Goal: Task Accomplishment & Management: Complete application form

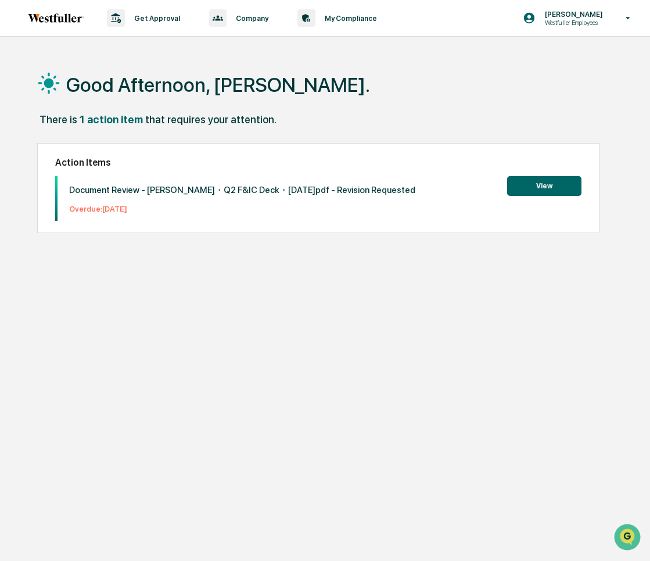
drag, startPoint x: 648, startPoint y: 328, endPoint x: 731, endPoint y: 328, distance: 83.1
click at [649, 328] on html "Get Approval Content & Transactions Company Policies & Documents My Compliance …" at bounding box center [325, 280] width 650 height 561
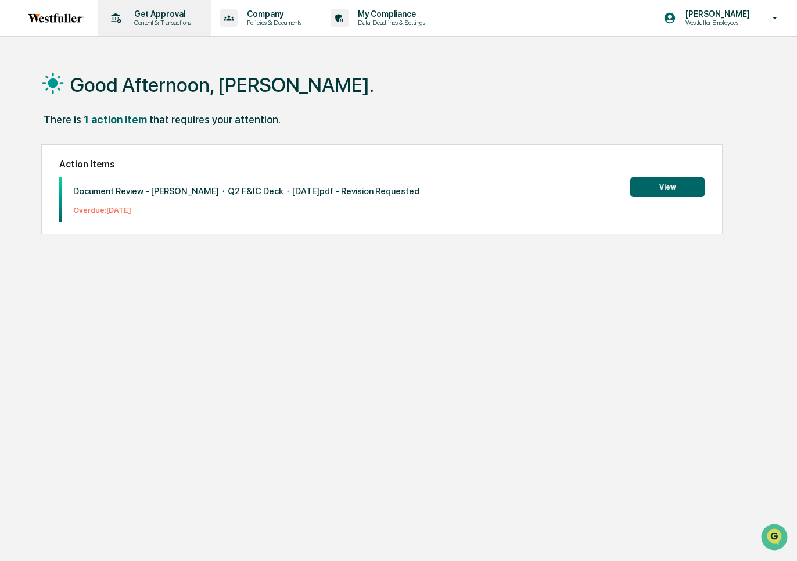
click at [175, 15] on p "Get Approval" at bounding box center [161, 13] width 72 height 9
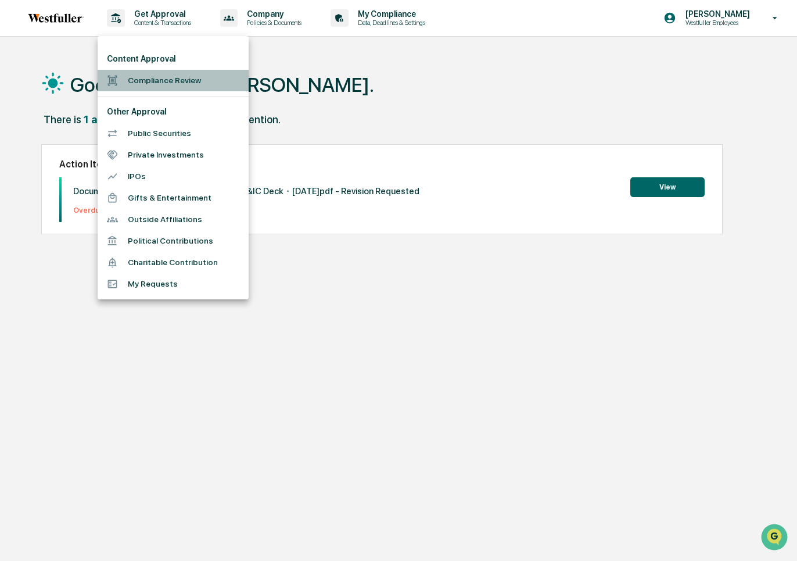
click at [161, 76] on li "Compliance Review" at bounding box center [173, 80] width 151 height 21
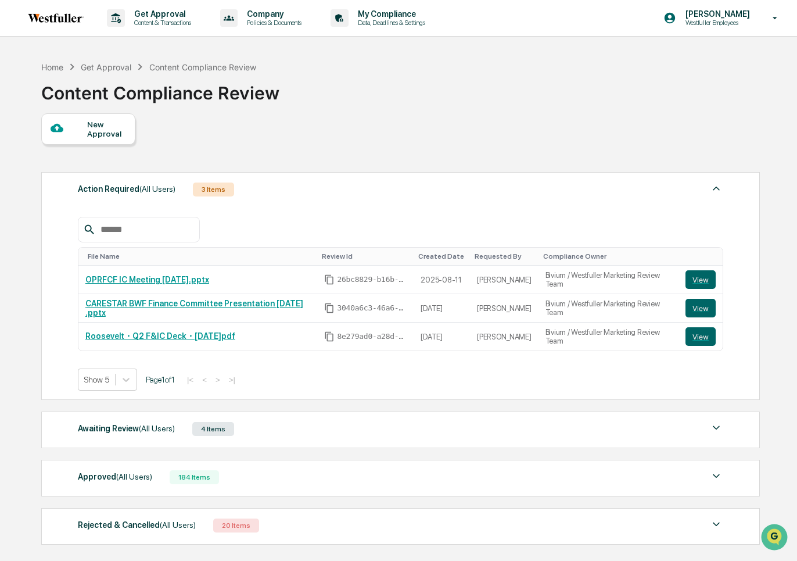
click at [108, 127] on div "New Approval" at bounding box center [106, 129] width 39 height 19
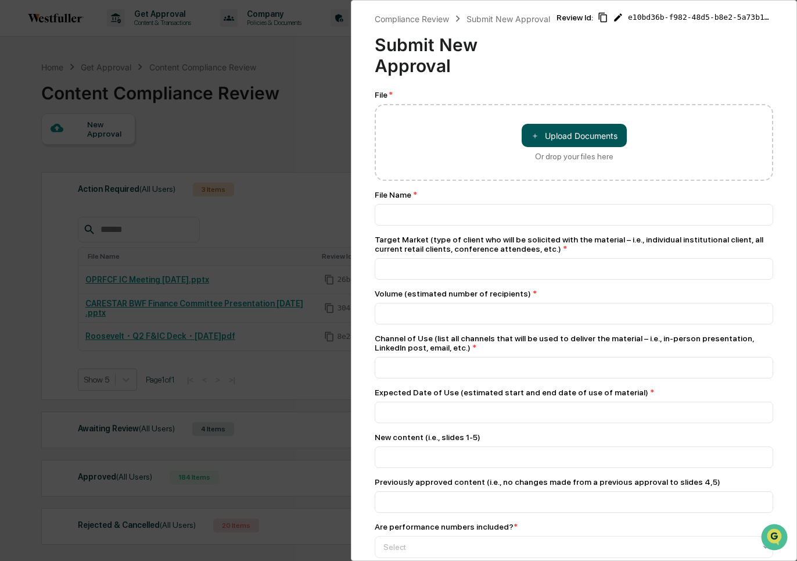
click at [552, 135] on button "＋ Upload Documents" at bounding box center [574, 135] width 105 height 23
type input "**********"
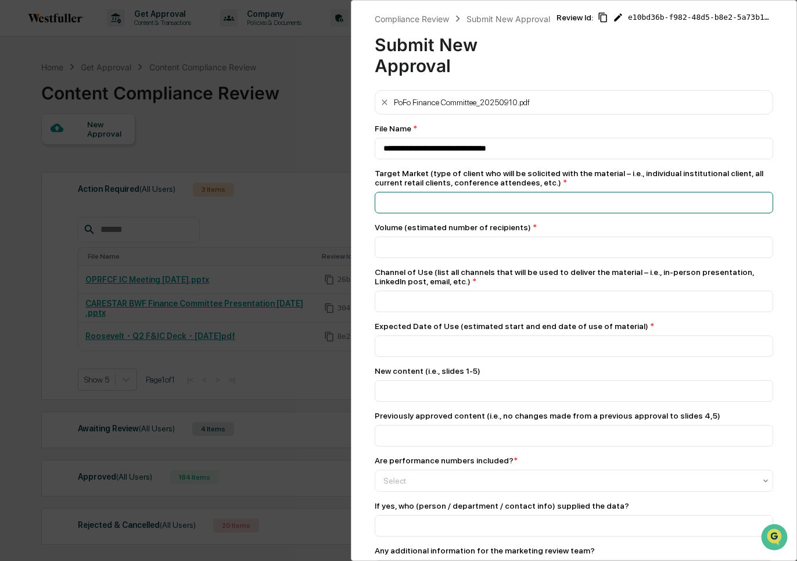
click at [475, 159] on input at bounding box center [574, 148] width 399 height 21
type input "**********"
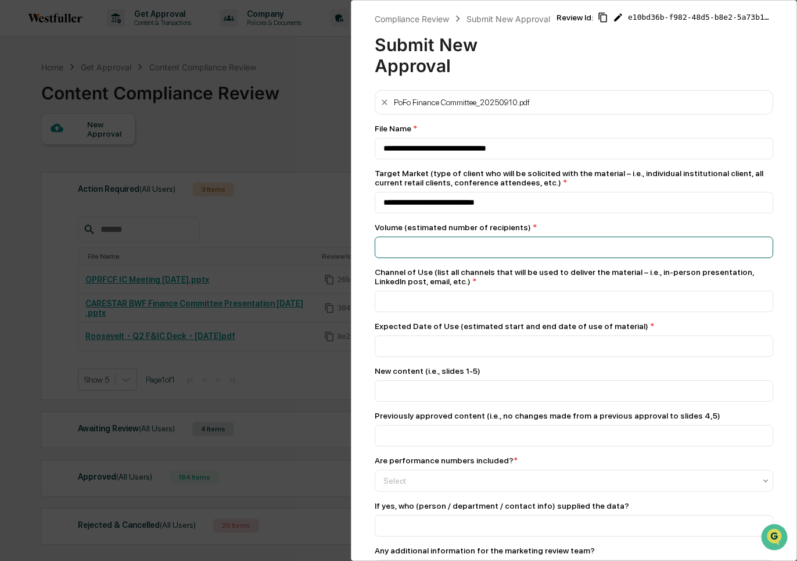
click at [472, 248] on input "number" at bounding box center [574, 246] width 399 height 21
type input "**"
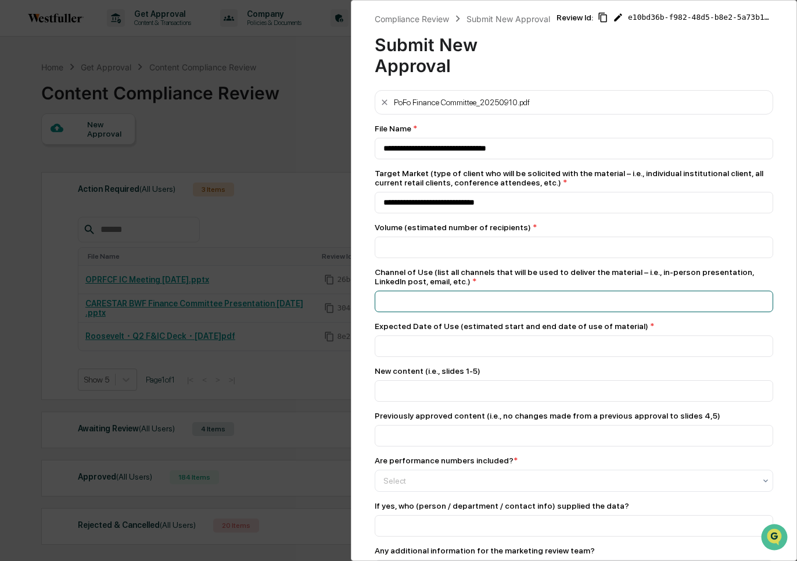
click at [460, 159] on input at bounding box center [574, 148] width 399 height 21
type input "**********"
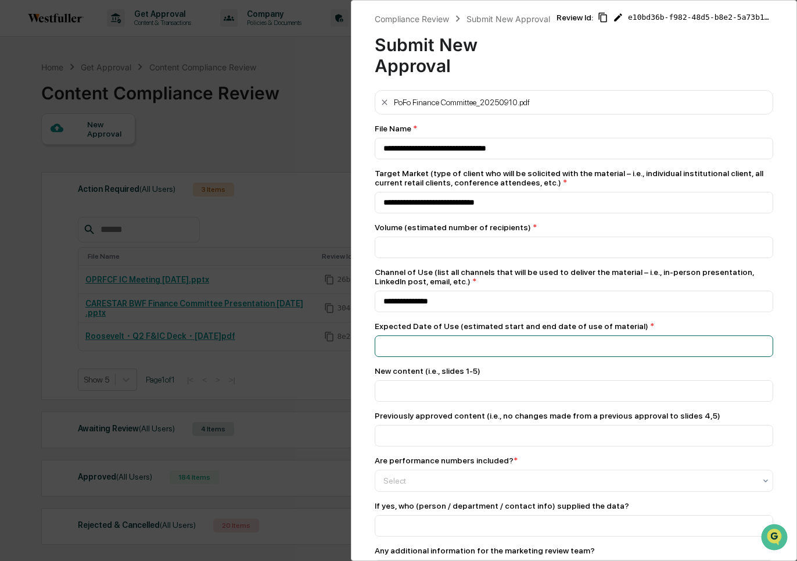
click at [467, 159] on input at bounding box center [574, 148] width 399 height 21
click at [465, 159] on input at bounding box center [574, 148] width 399 height 21
type input "******"
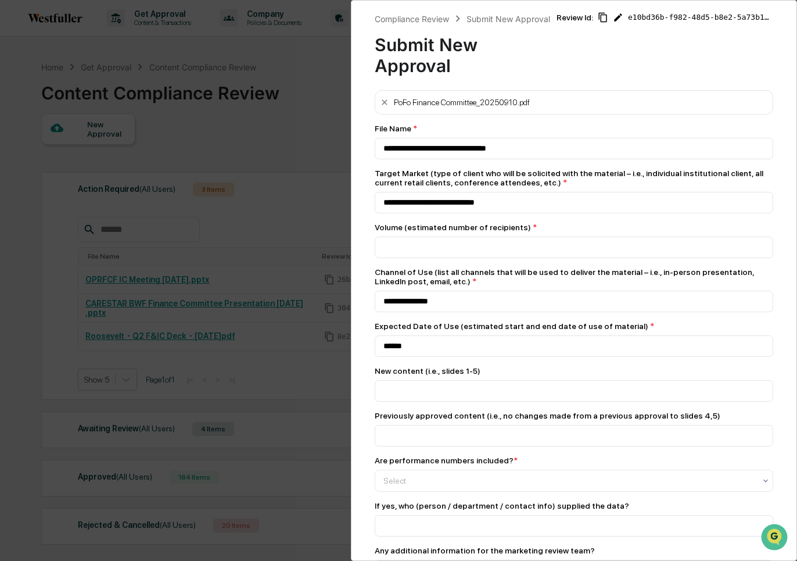
click at [474, 383] on div "New content (i.e., slides 1-5)" at bounding box center [574, 383] width 399 height 35
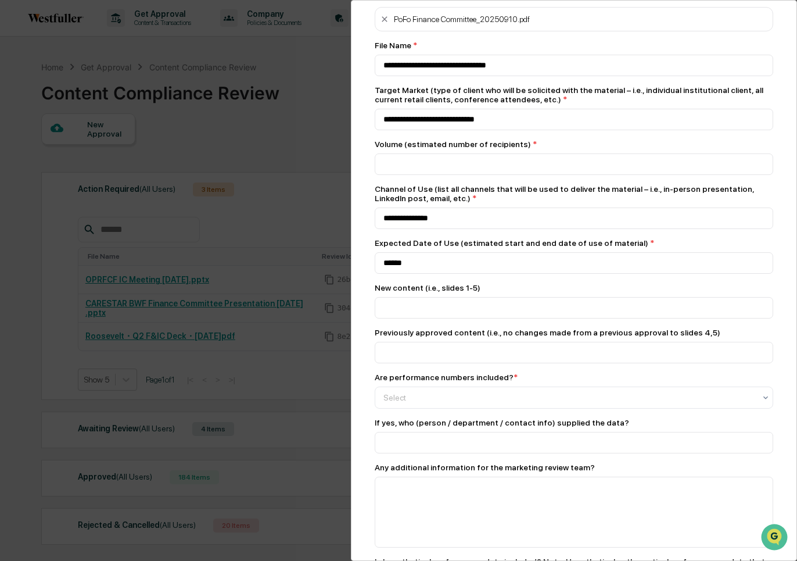
scroll to position [87, 0]
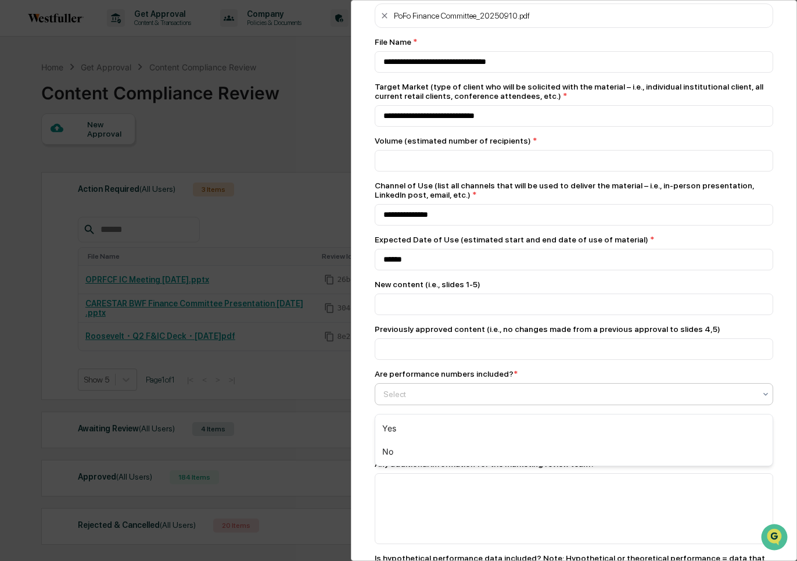
click at [478, 394] on div at bounding box center [569, 394] width 372 height 12
click at [465, 417] on div "Yes" at bounding box center [573, 428] width 397 height 23
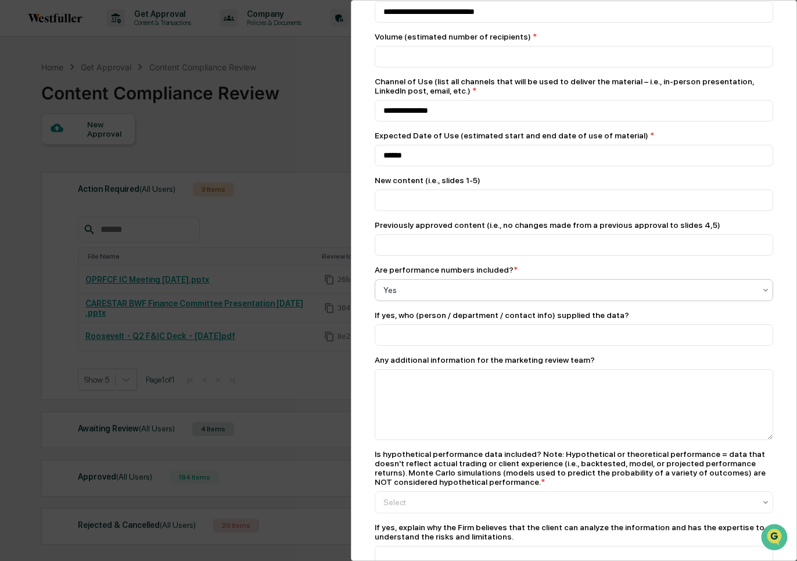
scroll to position [329, 0]
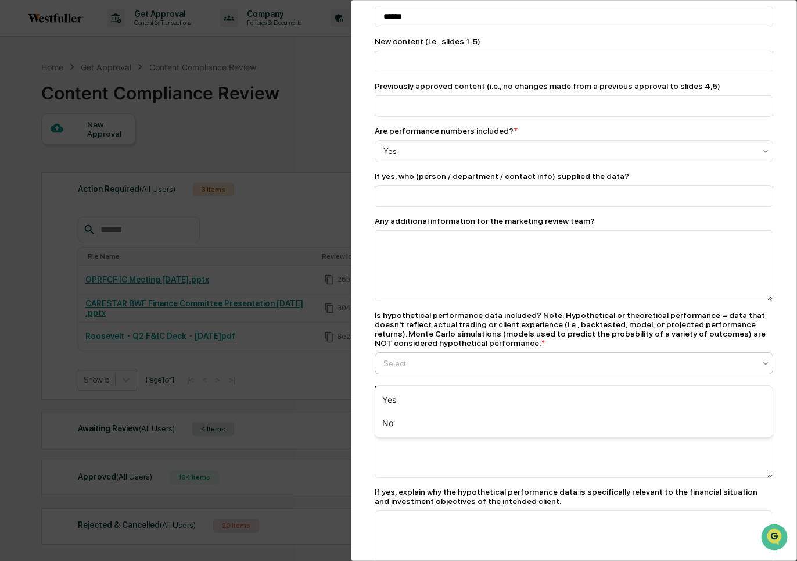
click at [457, 368] on div at bounding box center [569, 363] width 372 height 12
click at [451, 423] on div "No" at bounding box center [573, 422] width 397 height 23
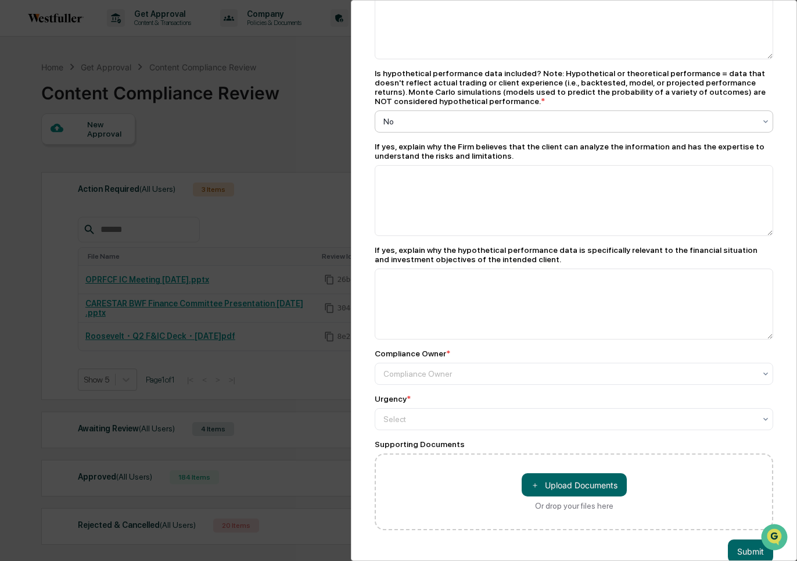
scroll to position [602, 0]
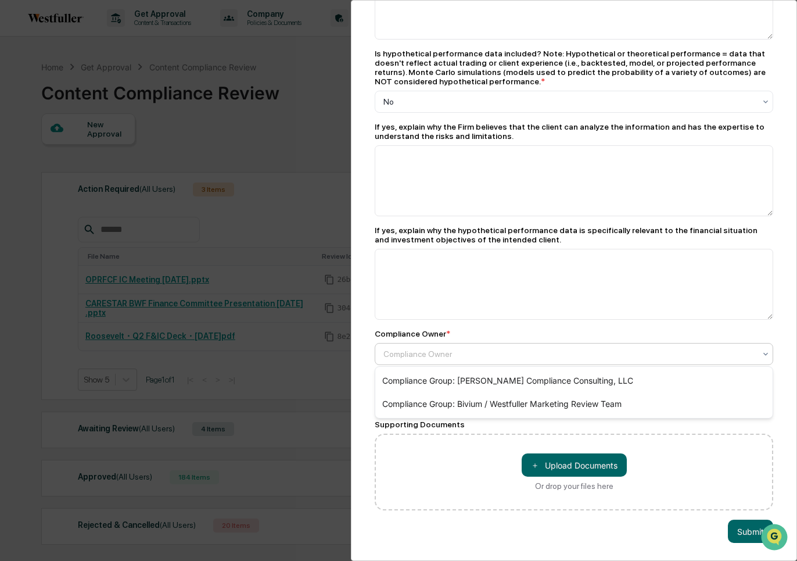
click at [451, 356] on div at bounding box center [569, 354] width 372 height 12
click at [455, 399] on div "Compliance Group: Bivium / Westfuller Marketing Review Team" at bounding box center [573, 403] width 397 height 23
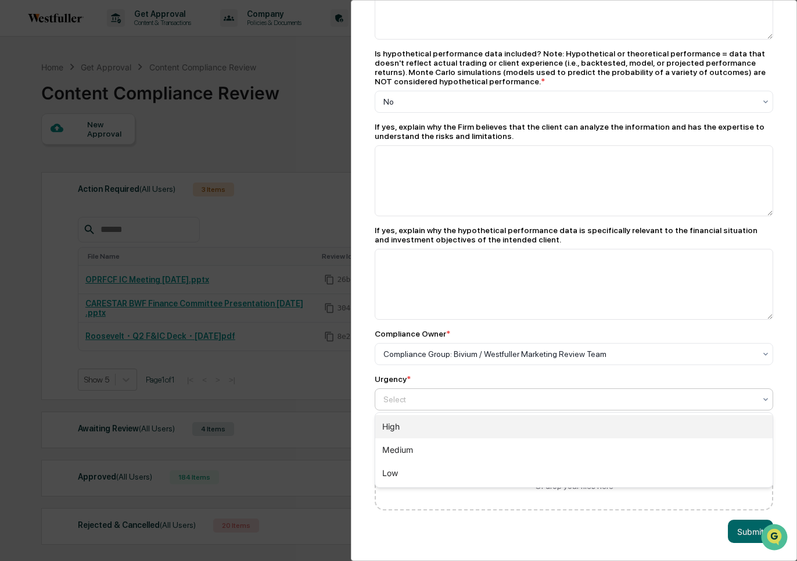
click at [455, 423] on div "High" at bounding box center [573, 426] width 397 height 23
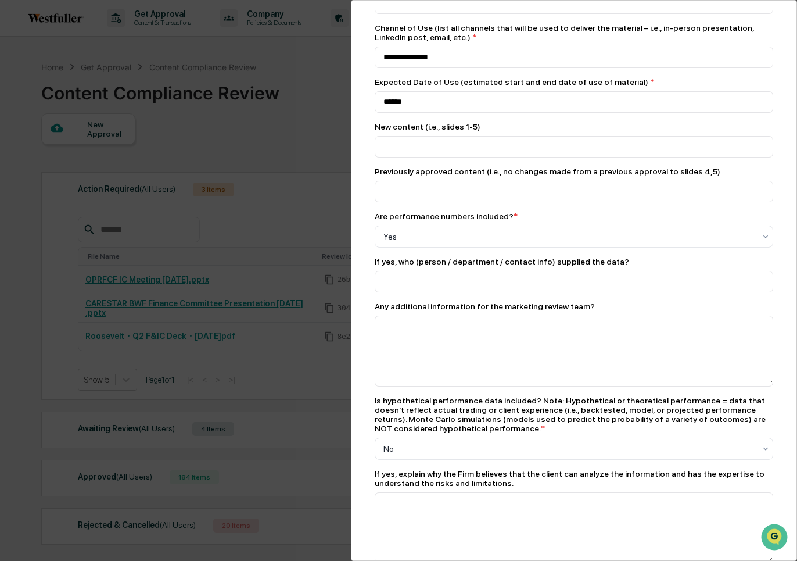
scroll to position [335, 0]
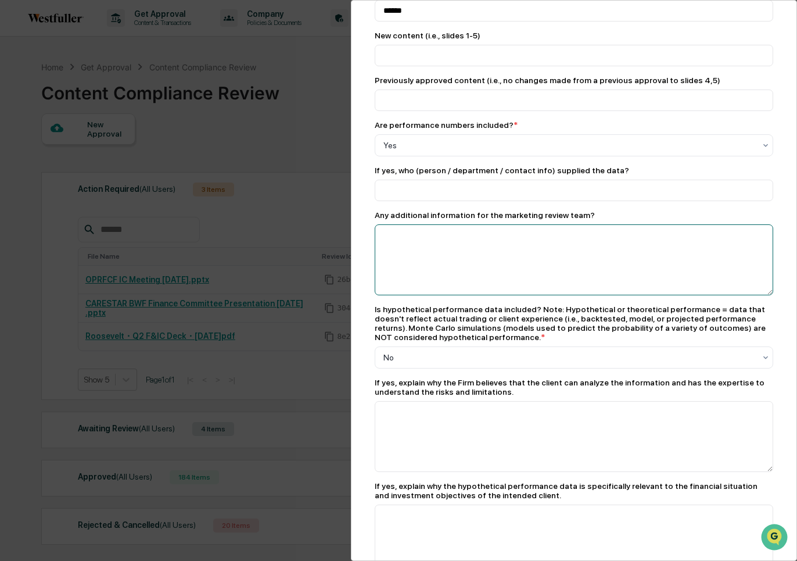
click at [489, 273] on textarea at bounding box center [574, 259] width 399 height 71
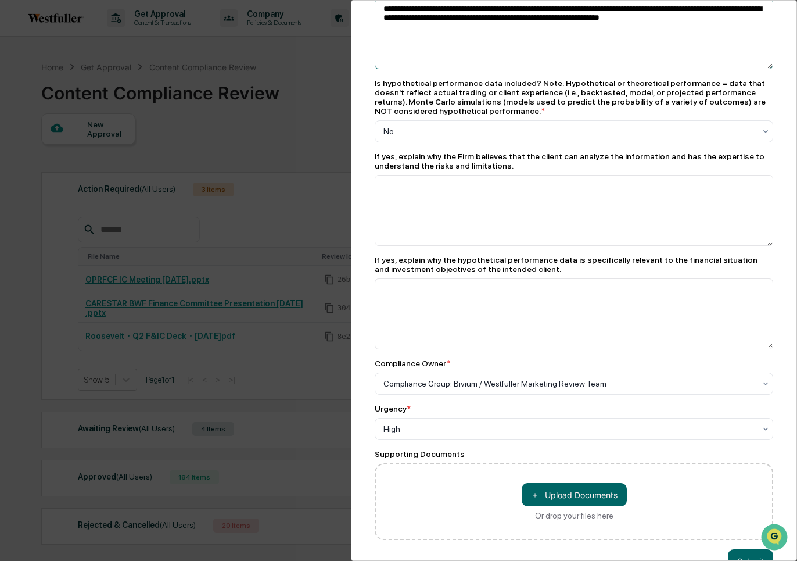
scroll to position [602, 0]
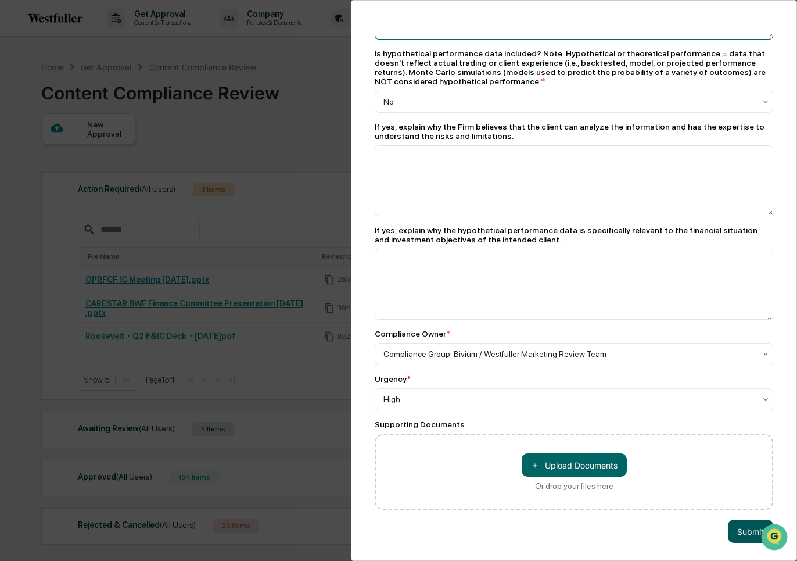
type textarea "**********"
click at [649, 531] on button "Submit" at bounding box center [750, 530] width 45 height 23
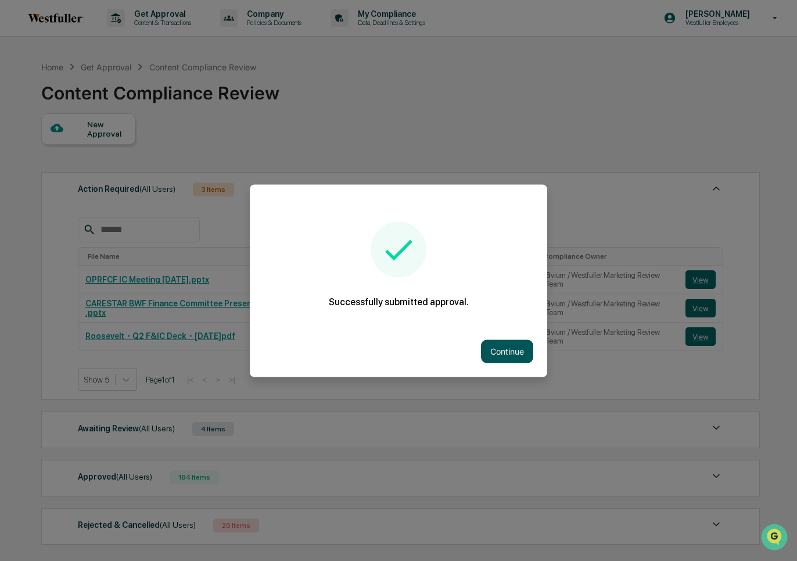
click at [516, 352] on button "Continue" at bounding box center [507, 350] width 52 height 23
